Goal: Contribute content: Contribute content

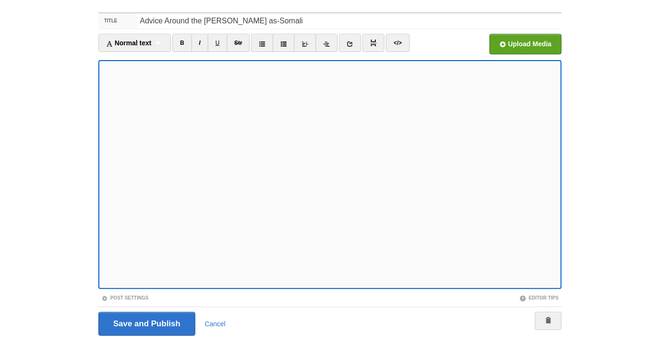
scroll to position [53, 0]
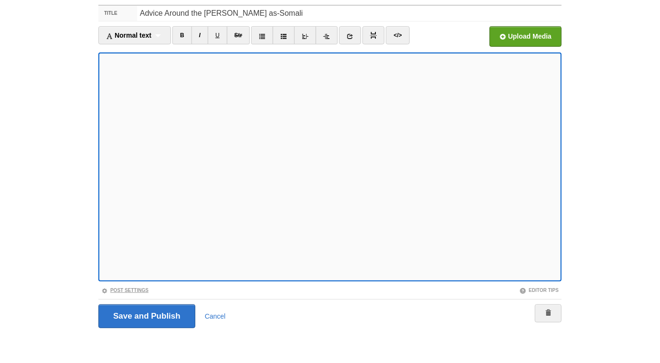
click at [143, 290] on link "Post Settings" at bounding box center [124, 290] width 47 height 5
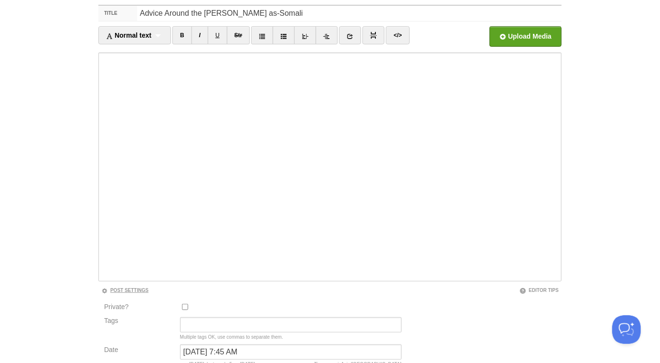
scroll to position [0, 0]
click at [211, 350] on input "April 7, 2025 at 7:45 AM" at bounding box center [291, 352] width 222 height 15
type input "now"
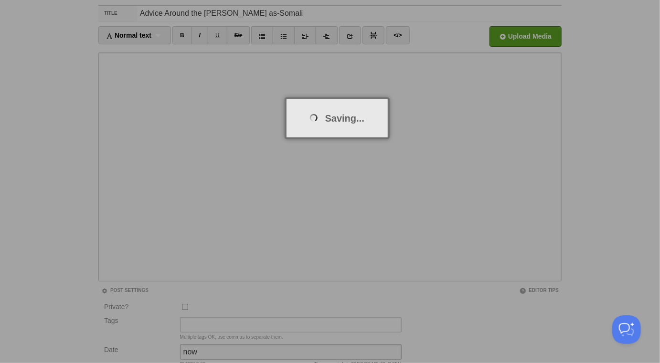
scroll to position [50, 0]
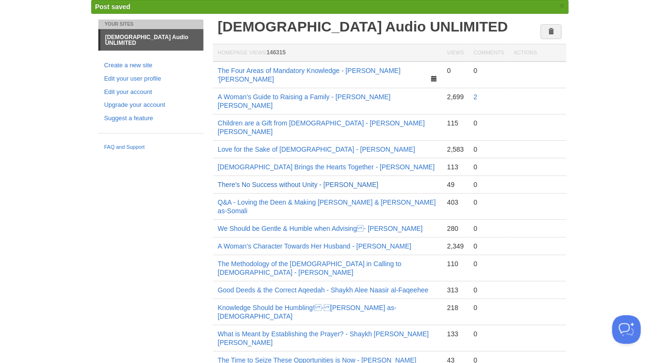
click at [296, 181] on link "There's No Success without Unity - [PERSON_NAME]" at bounding box center [298, 185] width 160 height 8
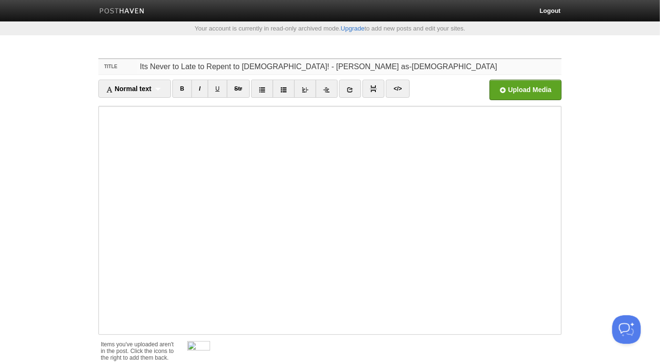
click at [465, 73] on input "Its Never to Late to Repent to [DEMOGRAPHIC_DATA]! - [PERSON_NAME] as-[DEMOGRAP…" at bounding box center [349, 66] width 425 height 15
click at [512, 89] on input "file" at bounding box center [237, 92] width 723 height 49
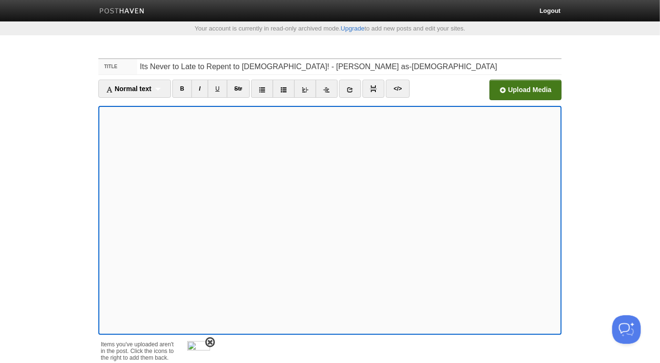
click at [211, 341] on span at bounding box center [210, 343] width 7 height 7
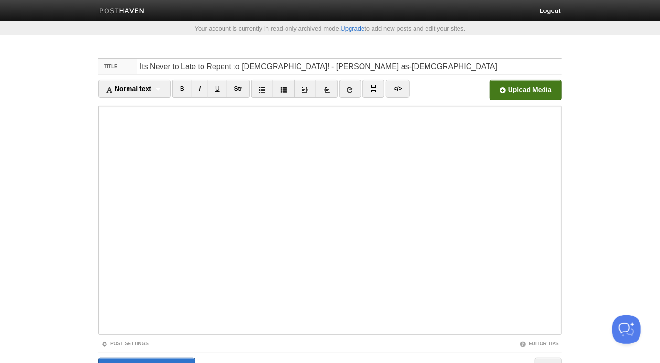
scroll to position [53, 0]
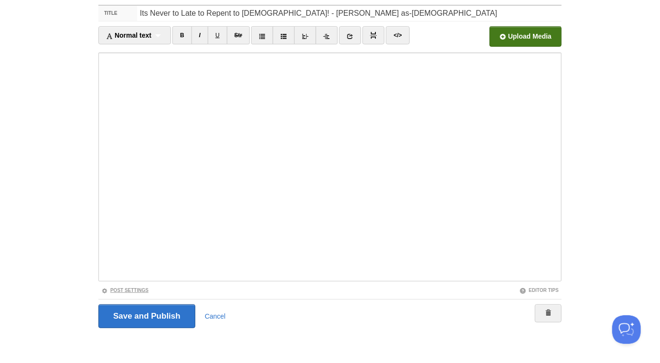
click at [130, 288] on link "Post Settings" at bounding box center [124, 290] width 47 height 5
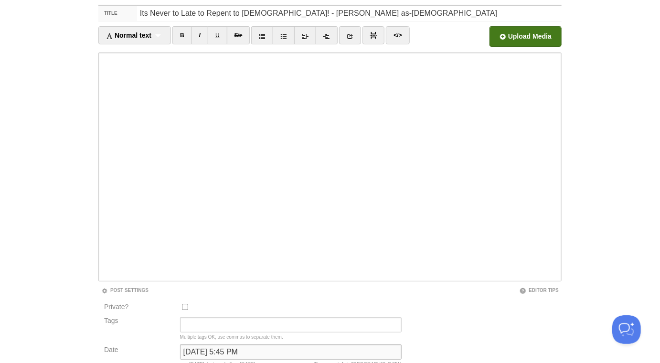
click at [234, 346] on input "[DATE] 5:45 PM" at bounding box center [291, 352] width 222 height 15
type input "now"
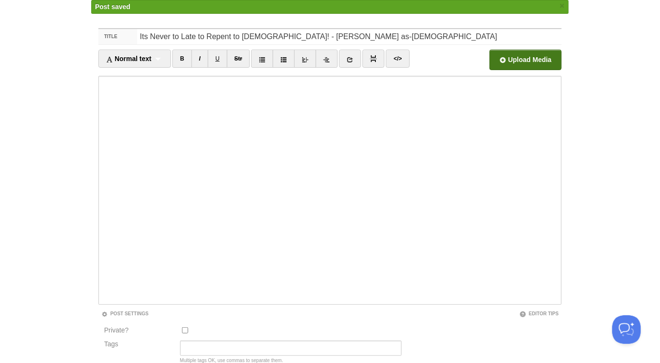
scroll to position [50, 0]
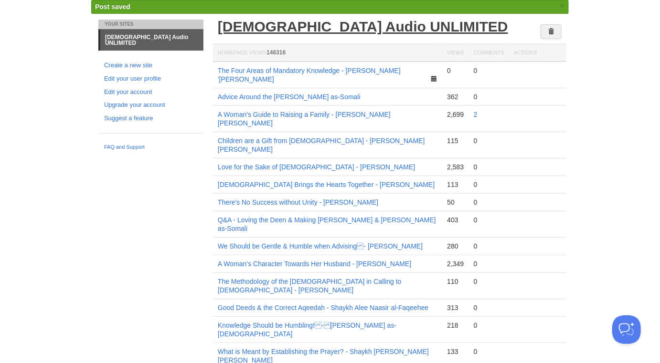
click at [291, 30] on link "[DEMOGRAPHIC_DATA] Audio UNLIMITED" at bounding box center [363, 27] width 290 height 16
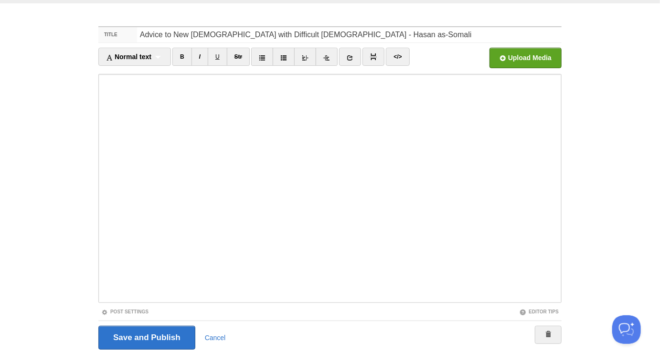
scroll to position [53, 0]
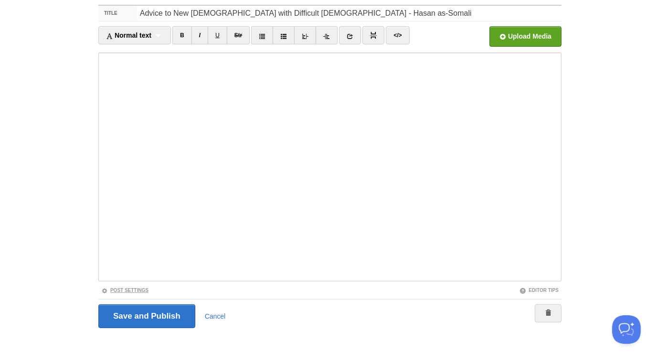
click at [145, 290] on link "Post Settings" at bounding box center [124, 290] width 47 height 5
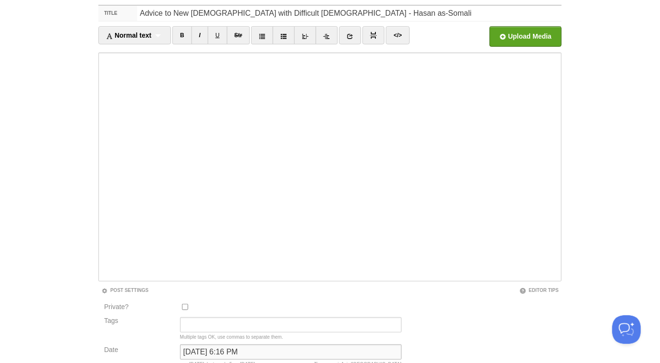
click at [223, 350] on input "February 19, 2025 at 6:16 PM" at bounding box center [291, 352] width 222 height 15
type input "now"
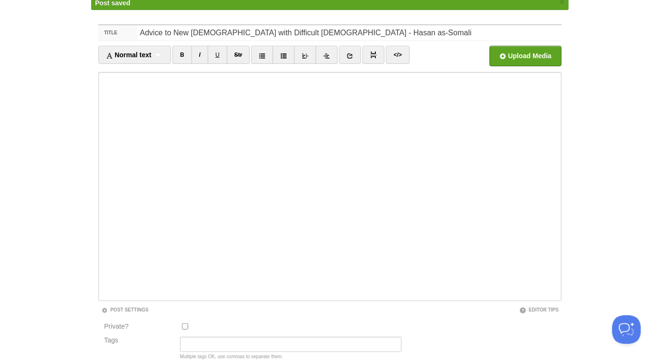
scroll to position [50, 0]
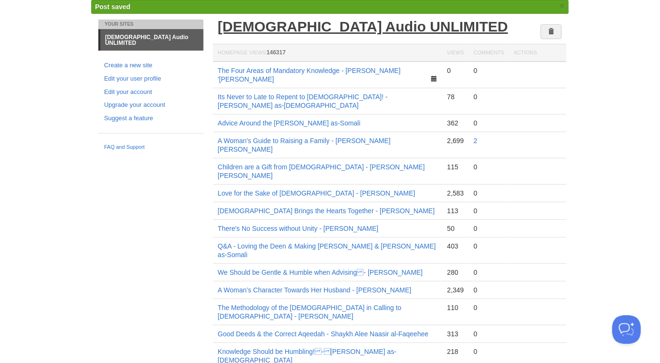
click at [307, 31] on link "[DEMOGRAPHIC_DATA] Audio UNLIMITED" at bounding box center [363, 27] width 290 height 16
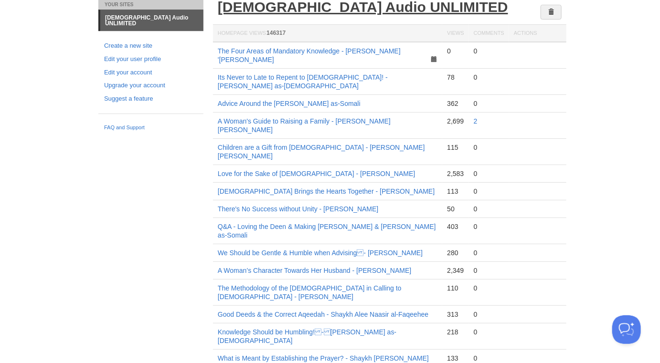
click at [301, 6] on link "[DEMOGRAPHIC_DATA] Audio UNLIMITED" at bounding box center [363, 7] width 290 height 16
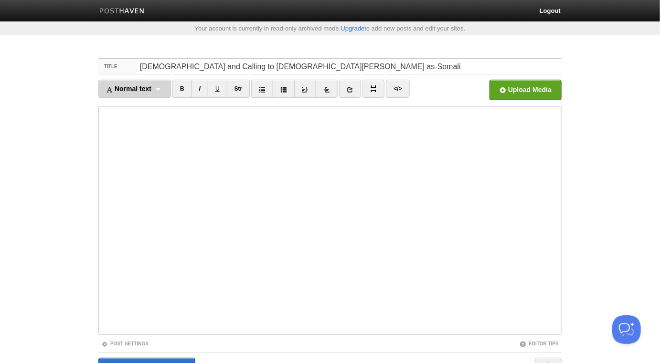
click at [159, 87] on div "Normal text Normal text Heading 1 Heading 2 Heading 3" at bounding box center [134, 89] width 73 height 18
click at [138, 105] on link "Normal text" at bounding box center [135, 105] width 72 height 14
click at [149, 89] on div "Normal text Normal text Heading 1 Heading 2 Heading 3" at bounding box center [130, 89] width 64 height 18
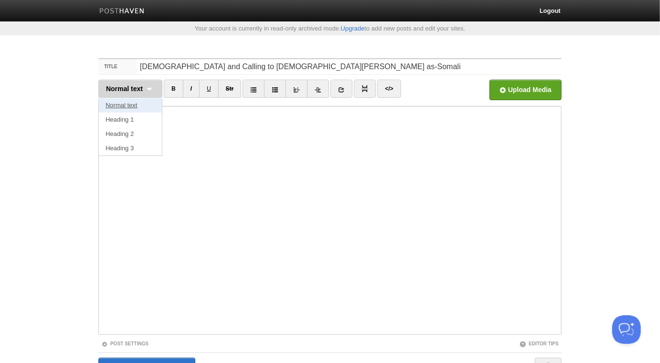
click at [141, 107] on link "Normal text" at bounding box center [130, 105] width 63 height 14
click at [153, 87] on div "Normal text Normal text Heading 1 Heading 2 Heading 3" at bounding box center [130, 89] width 64 height 18
click at [129, 103] on link "Normal text" at bounding box center [130, 105] width 63 height 14
click at [144, 88] on div "Normal text Normal text Heading 1 Heading 2 Heading 3" at bounding box center [130, 89] width 64 height 18
click at [127, 106] on link "Normal text" at bounding box center [130, 105] width 63 height 14
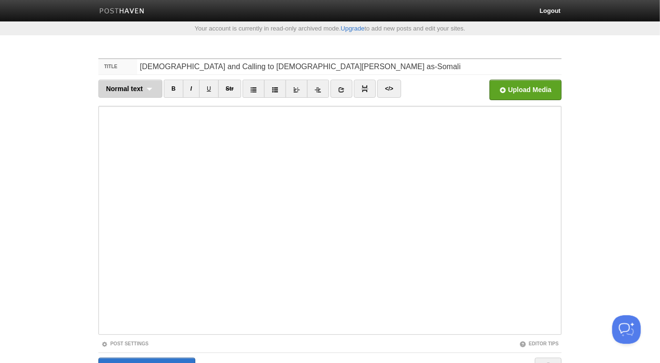
click at [140, 89] on span "Normal text" at bounding box center [124, 89] width 37 height 8
click at [132, 101] on link "Normal text" at bounding box center [130, 105] width 63 height 14
click at [148, 88] on div "Normal text Normal text Heading 1 Heading 2 Heading 3" at bounding box center [130, 89] width 64 height 18
click at [136, 105] on link "Normal text" at bounding box center [130, 105] width 63 height 14
click at [144, 89] on div "Normal text Normal text Heading 1 Heading 2 Heading 3" at bounding box center [130, 89] width 64 height 18
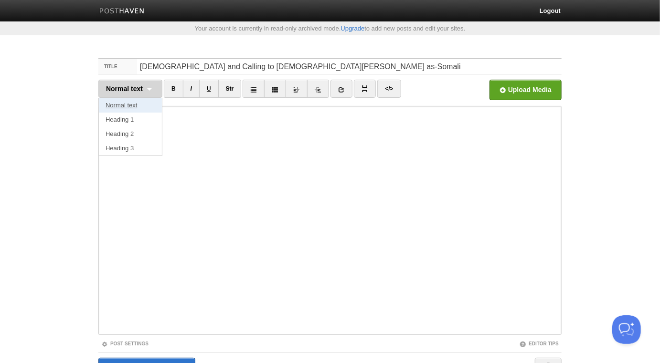
click at [125, 107] on link "Normal text" at bounding box center [130, 105] width 63 height 14
click at [149, 89] on div "Normal text Normal text Heading 1 Heading 2 Heading 3" at bounding box center [130, 89] width 64 height 18
click at [131, 103] on link "Normal text" at bounding box center [130, 105] width 63 height 14
click at [152, 89] on div "Normal text Normal text Heading 1 Heading 2 Heading 3" at bounding box center [130, 89] width 64 height 18
click at [132, 106] on link "Normal text" at bounding box center [130, 105] width 63 height 14
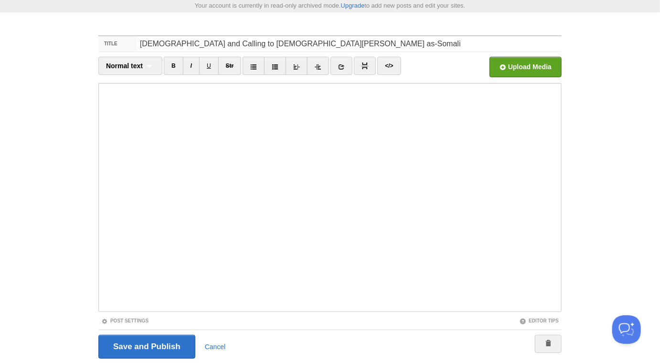
scroll to position [53, 0]
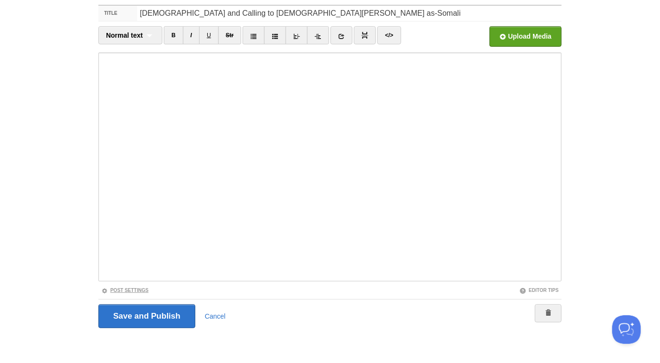
click at [128, 288] on link "Post Settings" at bounding box center [124, 290] width 47 height 5
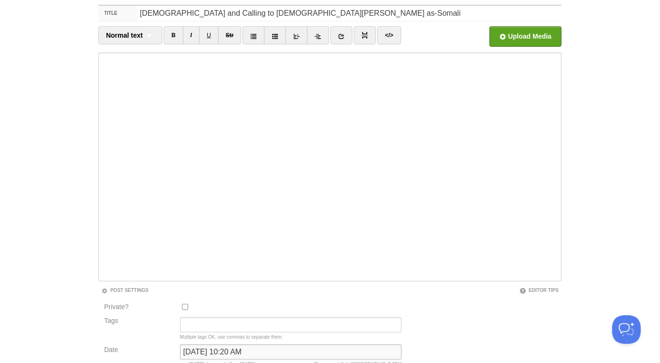
click at [204, 353] on input "February 21, 2025 at 10:20 AM" at bounding box center [291, 352] width 222 height 15
type input "now"
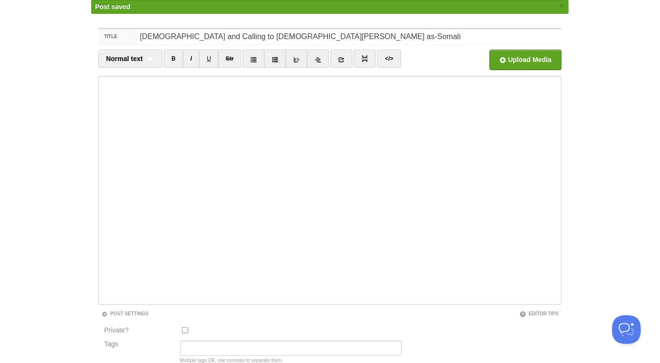
scroll to position [50, 0]
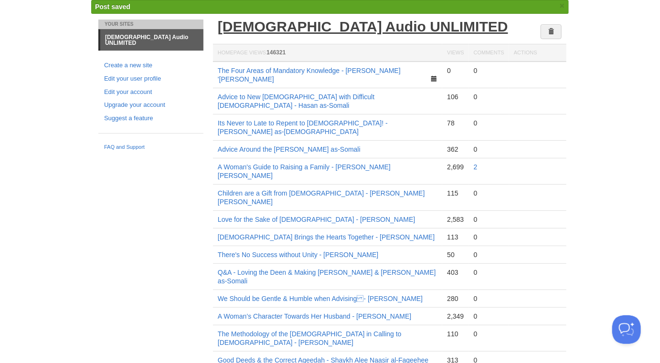
click at [324, 23] on link "[DEMOGRAPHIC_DATA] Audio UNLIMITED" at bounding box center [363, 27] width 290 height 16
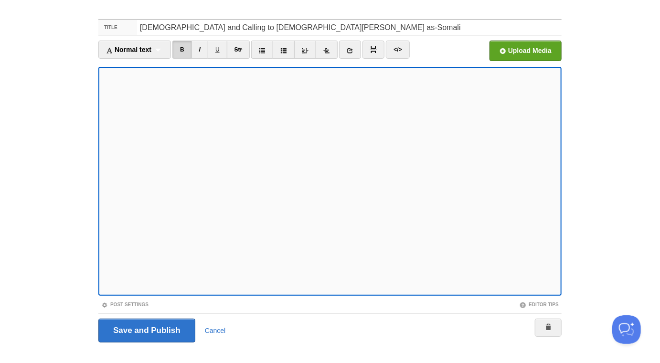
scroll to position [40, 0]
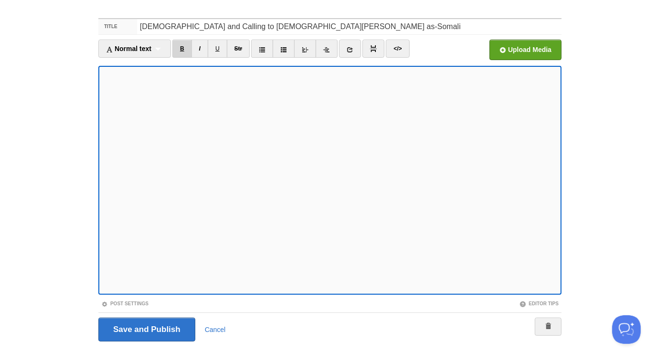
click at [184, 45] on link "B" at bounding box center [182, 49] width 20 height 18
click at [535, 43] on input "file" at bounding box center [237, 52] width 723 height 49
click at [518, 48] on input "file" at bounding box center [237, 52] width 723 height 49
click at [163, 50] on div "Normal text Normal text Heading 1 Heading 2 Heading 3" at bounding box center [134, 49] width 73 height 18
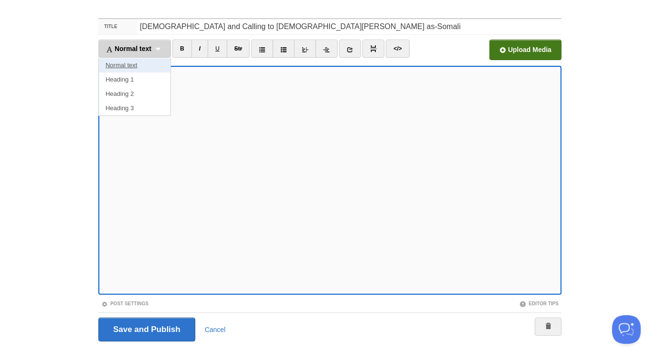
click at [142, 58] on link "Normal text" at bounding box center [135, 65] width 72 height 14
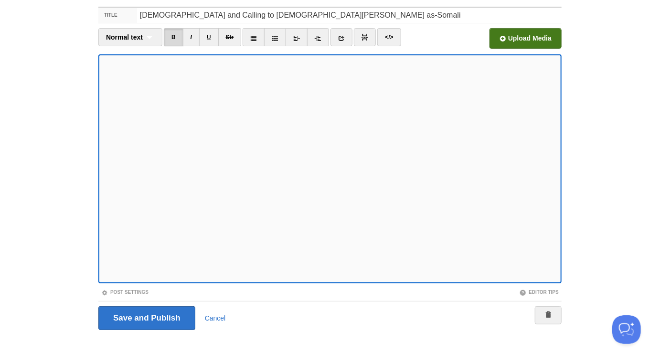
scroll to position [53, 0]
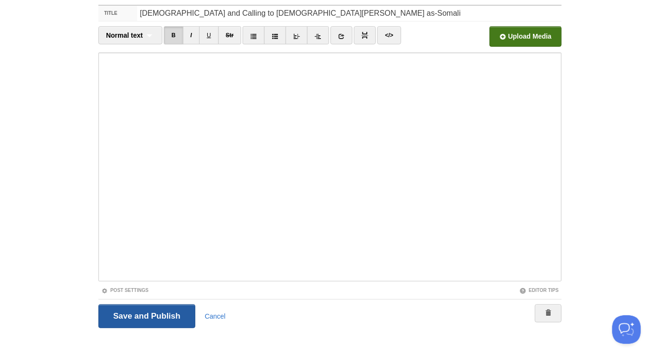
click at [167, 316] on input "Save and Publish" at bounding box center [146, 317] width 97 height 24
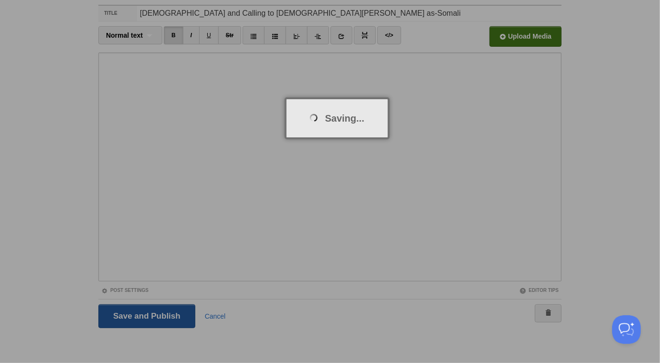
scroll to position [50, 0]
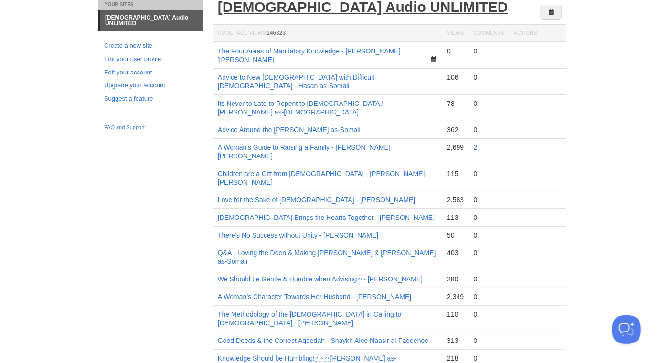
click at [291, 9] on link "[DEMOGRAPHIC_DATA] Audio UNLIMITED" at bounding box center [363, 7] width 290 height 16
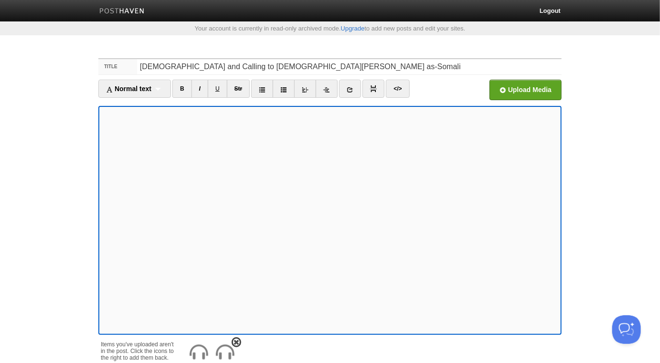
click at [226, 352] on img at bounding box center [224, 352] width 23 height 23
click at [202, 355] on img at bounding box center [198, 352] width 23 height 23
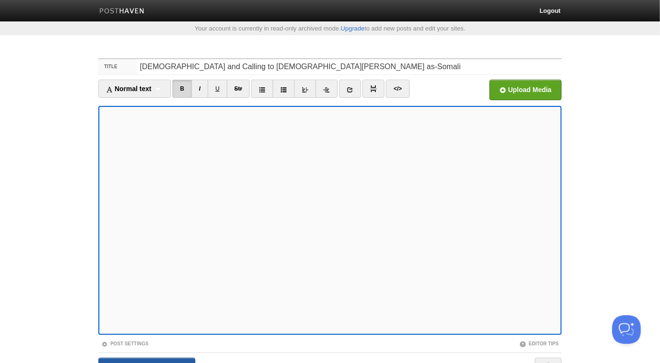
click at [174, 359] on input "Save and Publish" at bounding box center [146, 370] width 97 height 24
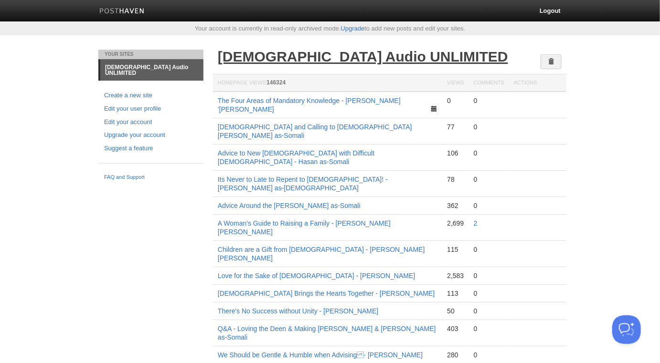
click at [286, 58] on link "[DEMOGRAPHIC_DATA] Audio UNLIMITED" at bounding box center [363, 57] width 290 height 16
click at [336, 56] on link "[DEMOGRAPHIC_DATA] Audio UNLIMITED" at bounding box center [363, 57] width 290 height 16
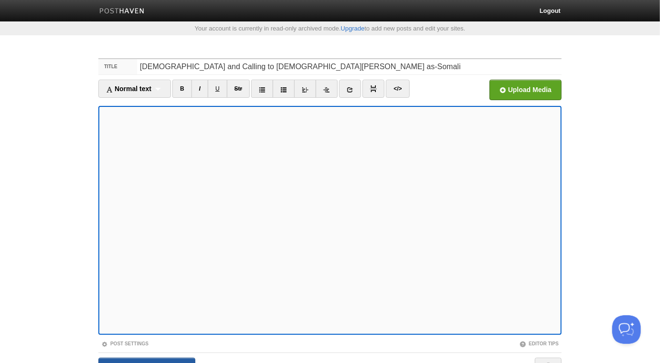
click at [121, 361] on input "Save and Publish" at bounding box center [146, 370] width 97 height 24
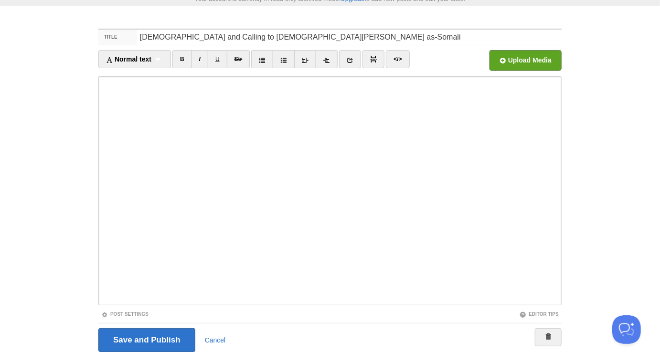
scroll to position [53, 0]
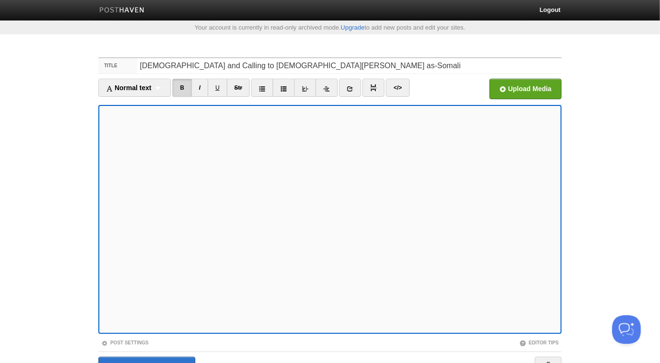
scroll to position [53, 0]
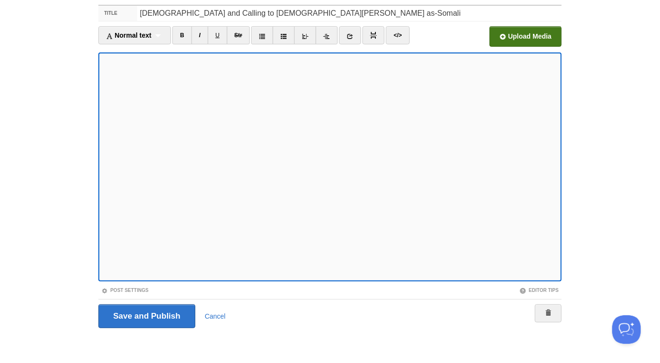
click at [543, 38] on input "file" at bounding box center [237, 39] width 723 height 49
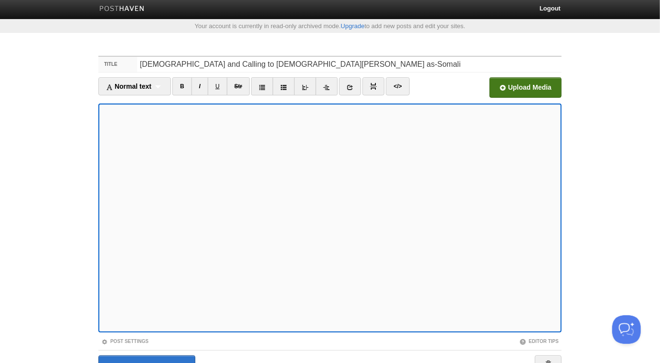
scroll to position [0, 0]
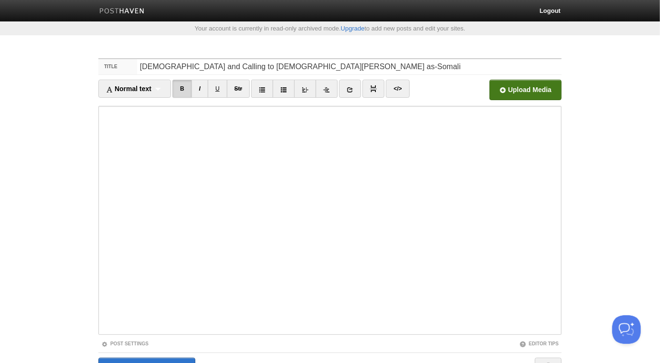
click at [526, 91] on input "file" at bounding box center [237, 92] width 723 height 49
click at [553, 83] on input "file" at bounding box center [237, 92] width 723 height 49
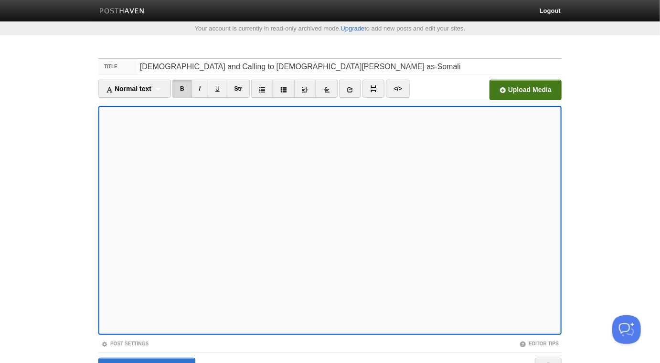
click at [516, 93] on input "file" at bounding box center [237, 92] width 723 height 49
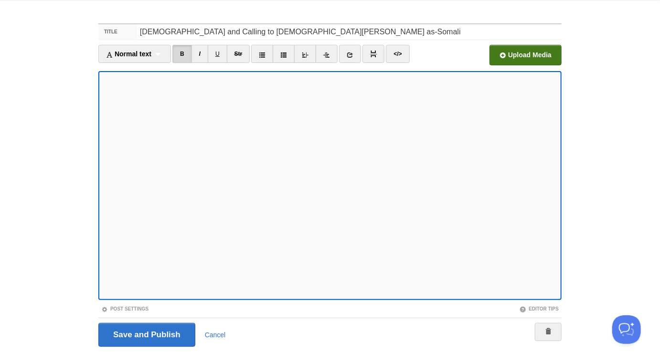
scroll to position [53, 0]
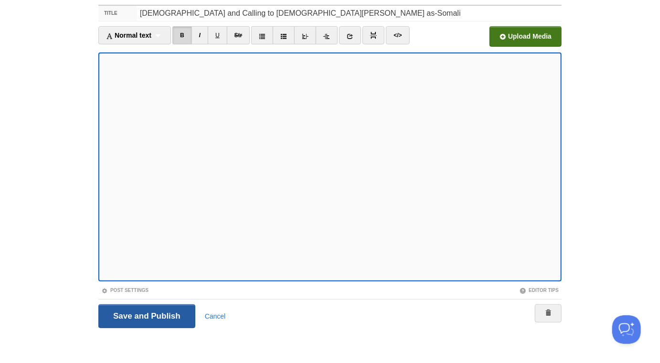
click at [143, 313] on input "Save and Publish" at bounding box center [146, 317] width 97 height 24
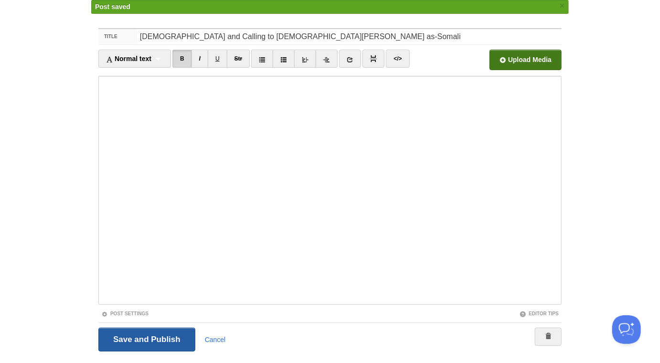
scroll to position [50, 0]
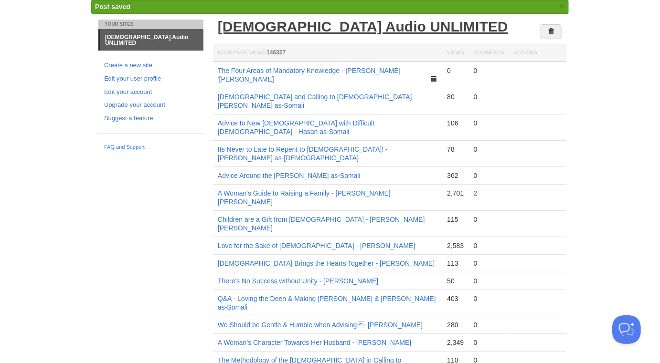
click at [337, 19] on link "[DEMOGRAPHIC_DATA] Audio UNLIMITED" at bounding box center [363, 27] width 290 height 16
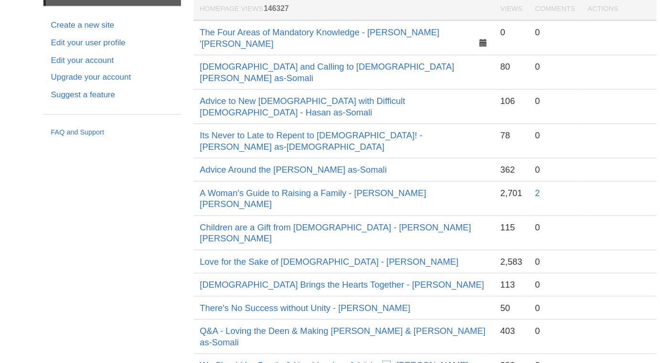
scroll to position [49, 0]
click at [284, 74] on link "[DEMOGRAPHIC_DATA] and Calling to [DEMOGRAPHIC_DATA][PERSON_NAME] as-Somali" at bounding box center [315, 82] width 194 height 16
